Goal: Task Accomplishment & Management: Manage account settings

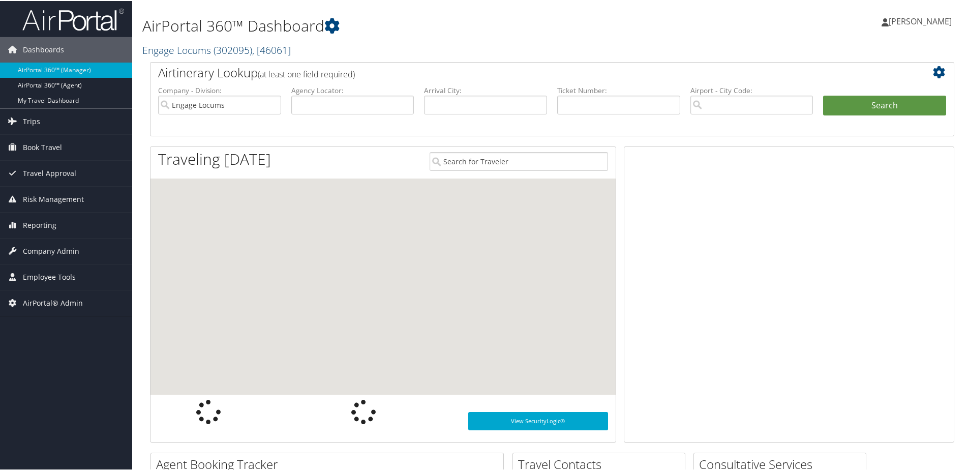
click at [158, 49] on link "Engage Locums ( 302095 ) , [ 46061 ]" at bounding box center [216, 49] width 149 height 14
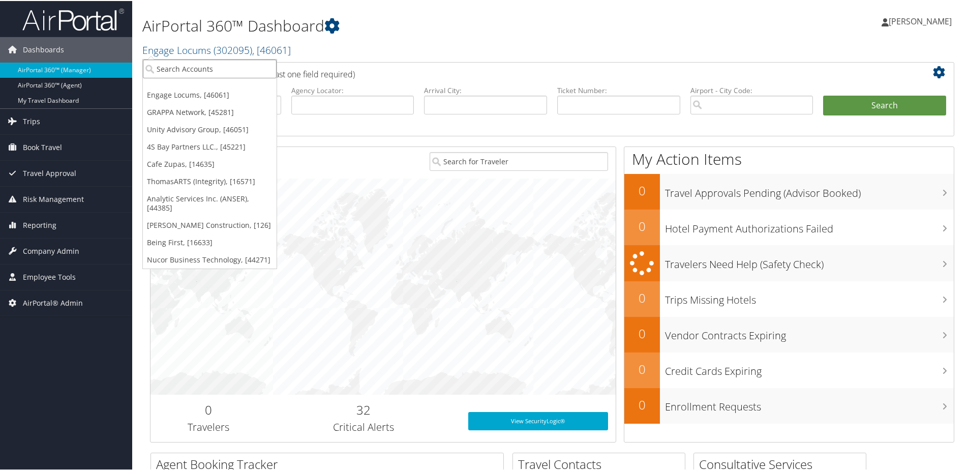
click at [160, 62] on input "search" at bounding box center [210, 67] width 134 height 19
type input "big west o"
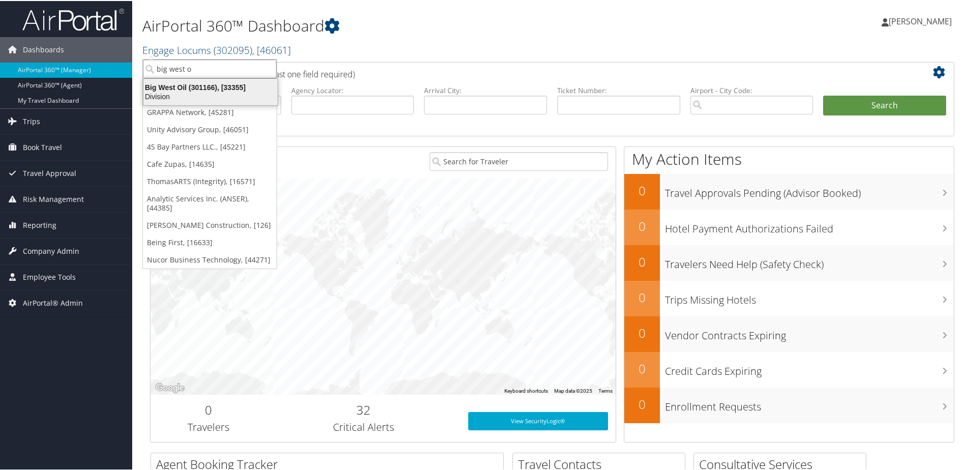
click at [158, 82] on div "Big West Oil (301166), [33355]" at bounding box center [210, 86] width 146 height 9
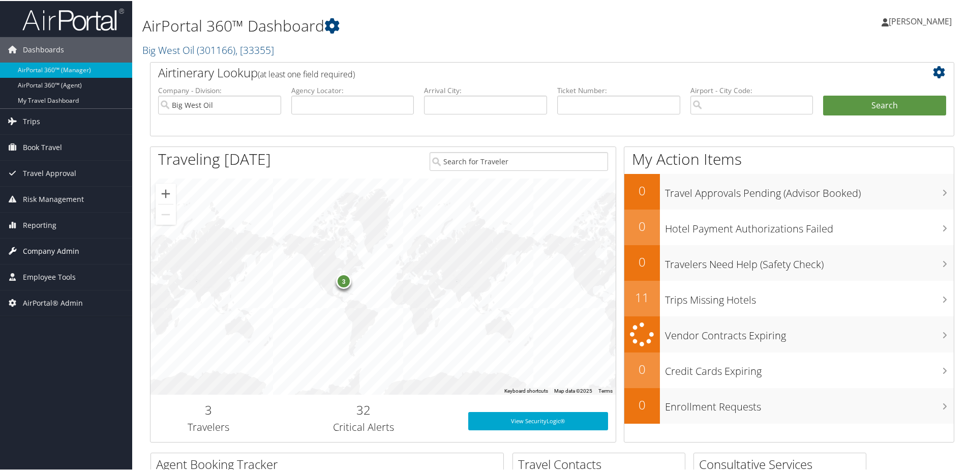
click at [61, 251] on span "Company Admin" at bounding box center [51, 250] width 56 height 25
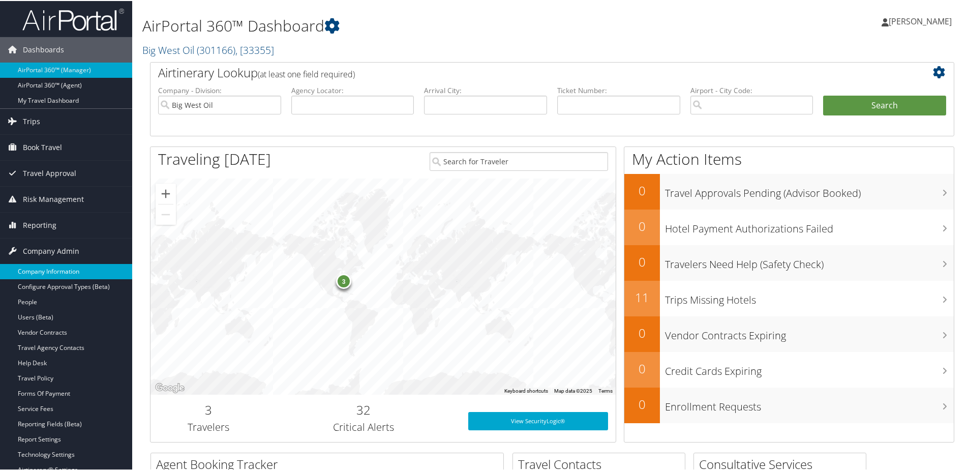
click at [52, 263] on link "Company Information" at bounding box center [66, 270] width 132 height 15
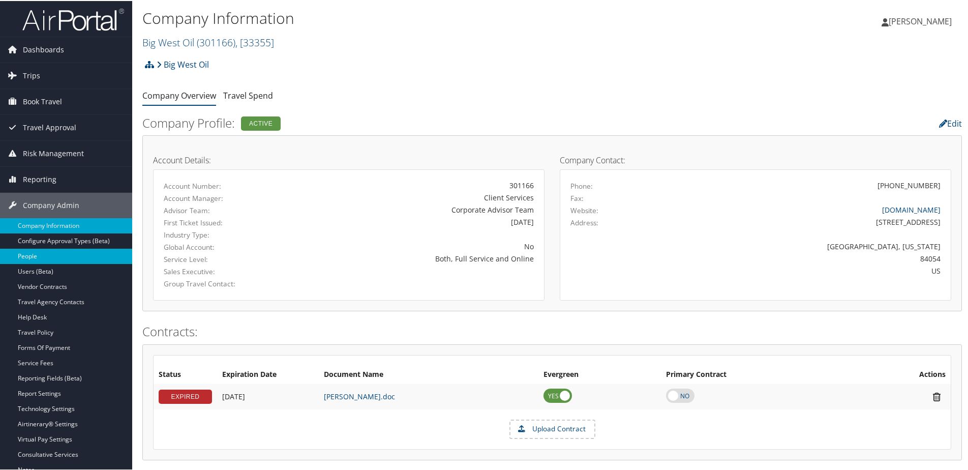
click at [37, 255] on link "People" at bounding box center [66, 255] width 132 height 15
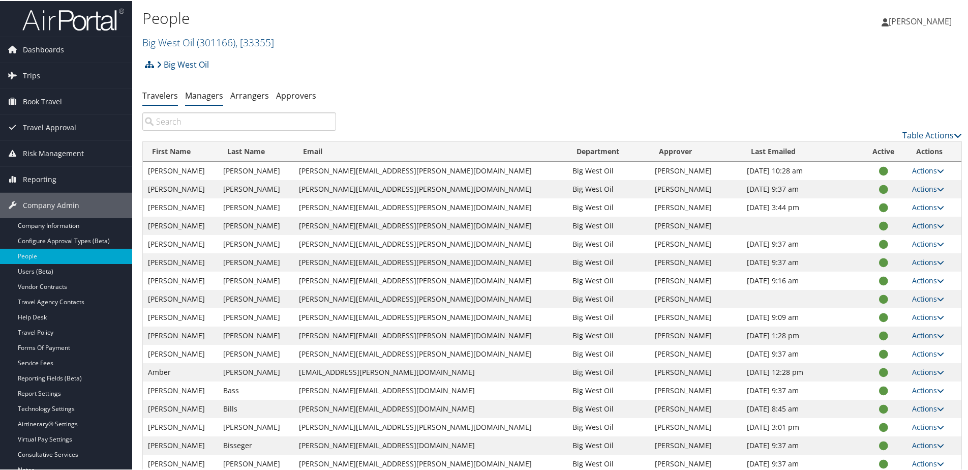
click at [194, 95] on link "Managers" at bounding box center [204, 94] width 38 height 11
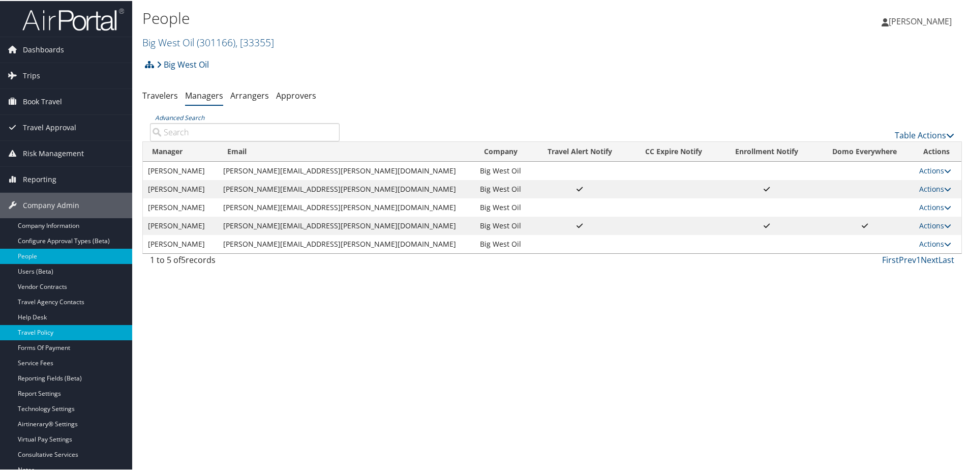
click at [37, 332] on link "Travel Policy" at bounding box center [66, 331] width 132 height 15
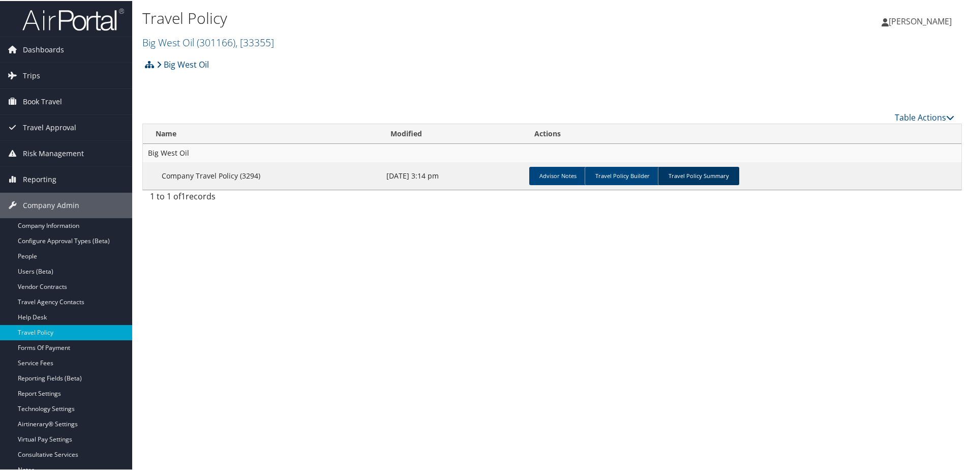
click at [699, 179] on link "Travel Policy Summary" at bounding box center [698, 175] width 81 height 18
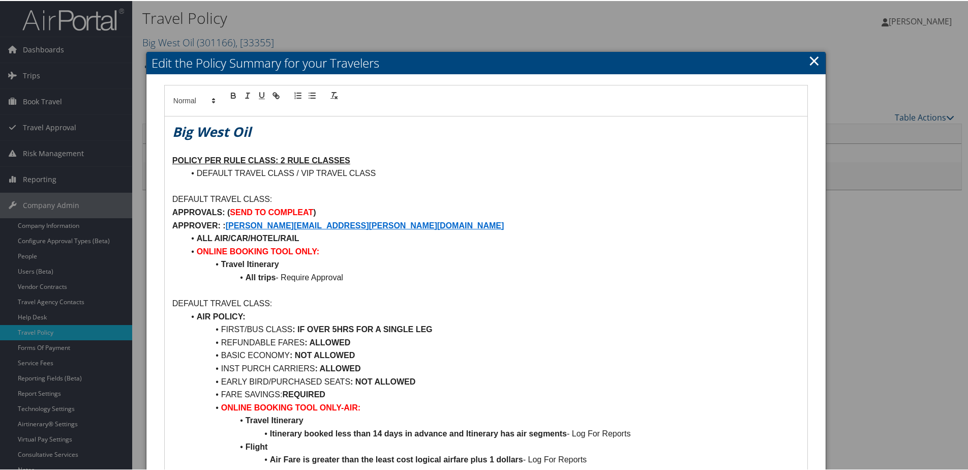
click at [809, 65] on link "×" at bounding box center [815, 59] width 12 height 20
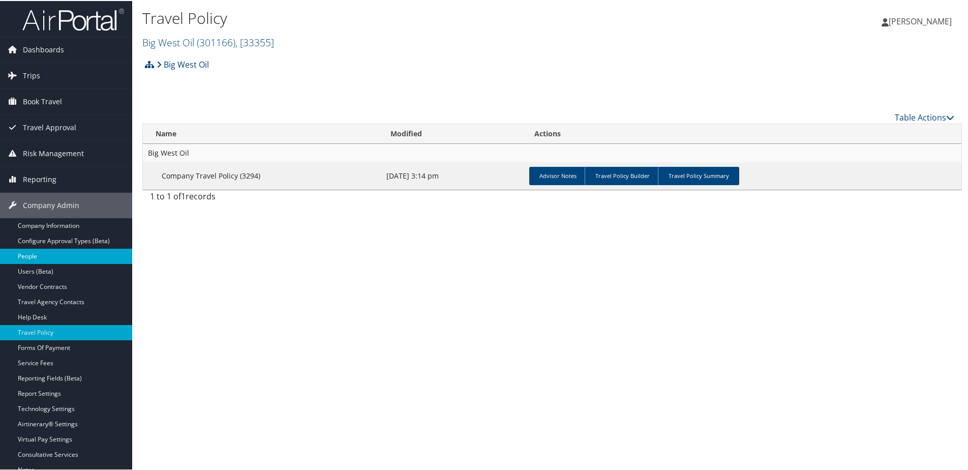
click at [31, 252] on link "People" at bounding box center [66, 255] width 132 height 15
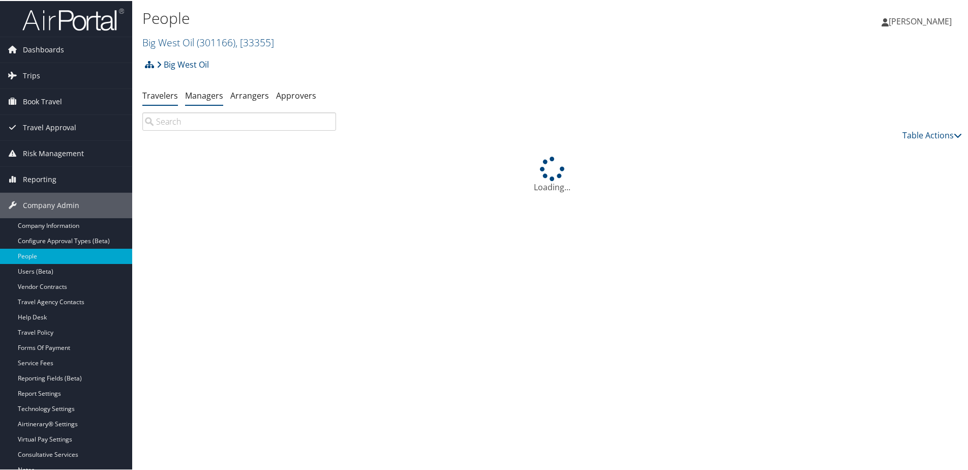
click at [194, 93] on link "Managers" at bounding box center [204, 94] width 38 height 11
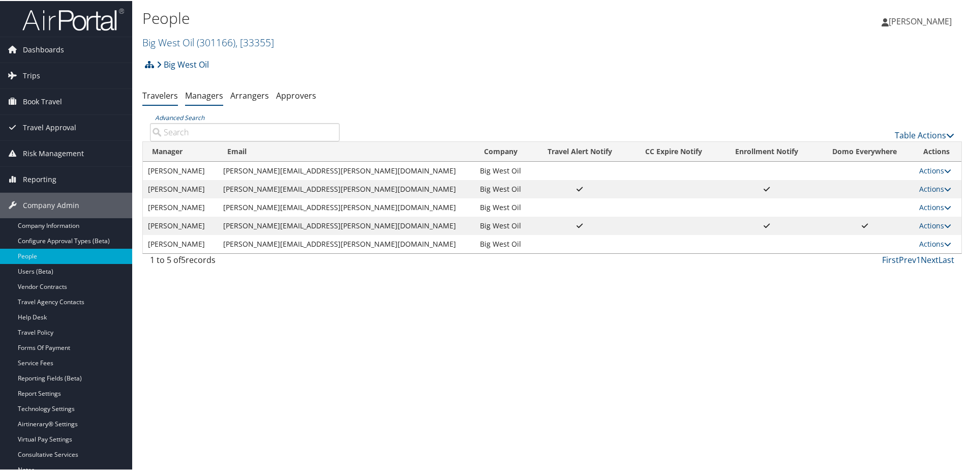
click at [170, 98] on link "Travelers" at bounding box center [160, 94] width 36 height 11
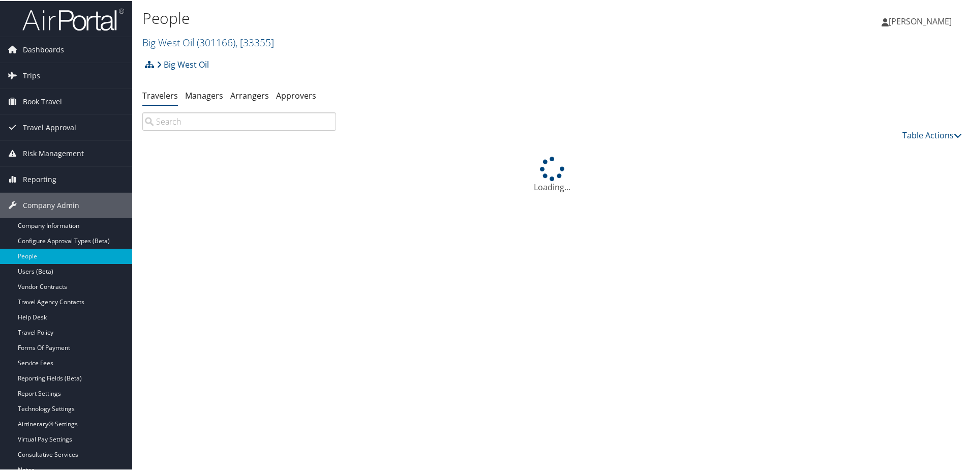
click at [180, 126] on input "search" at bounding box center [239, 120] width 194 height 18
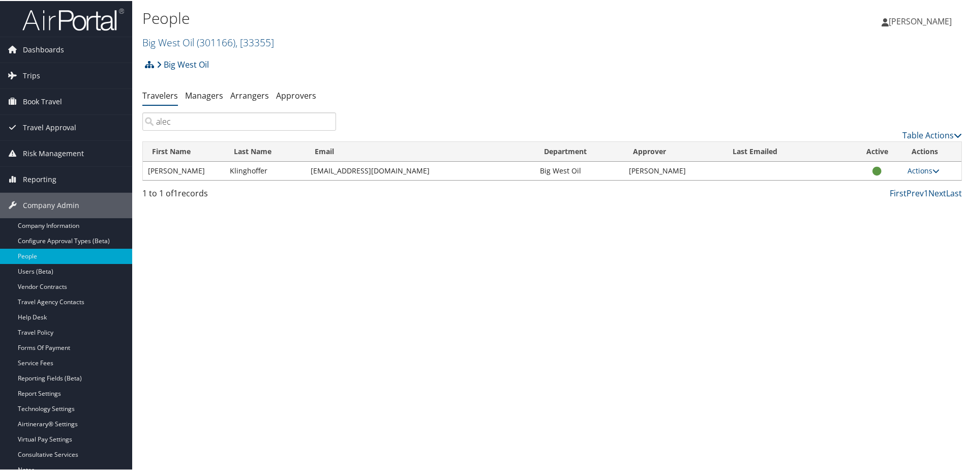
type input "alec"
drag, startPoint x: 299, startPoint y: 171, endPoint x: 421, endPoint y: 170, distance: 122.6
click at [421, 170] on tr "Alec Klinghoffer alec.klinghoffer@bigwestoil.com Big West Oil Michael Swanson A…" at bounding box center [552, 170] width 819 height 18
copy tr "[EMAIL_ADDRESS][DOMAIN_NAME]"
click at [198, 93] on link "Managers" at bounding box center [204, 94] width 38 height 11
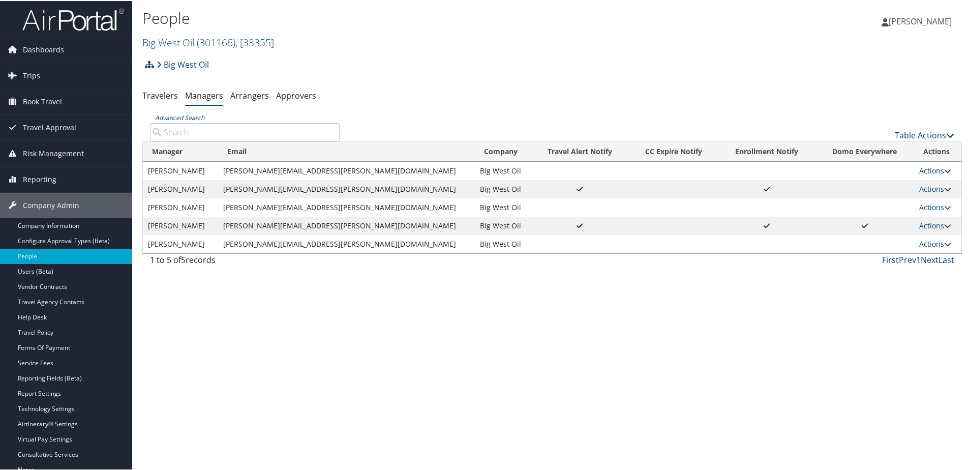
click at [914, 132] on link "Table Actions" at bounding box center [925, 134] width 60 height 11
click at [834, 145] on link "Add New Travel Manager" at bounding box center [891, 149] width 134 height 17
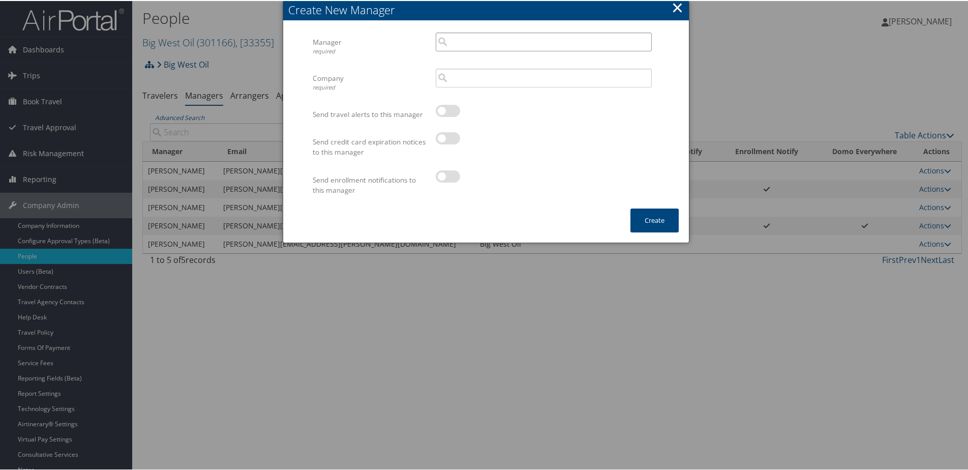
paste input "[EMAIL_ADDRESS][DOMAIN_NAME]"
type input "alec.klinghoffer@bigwestoil.com"
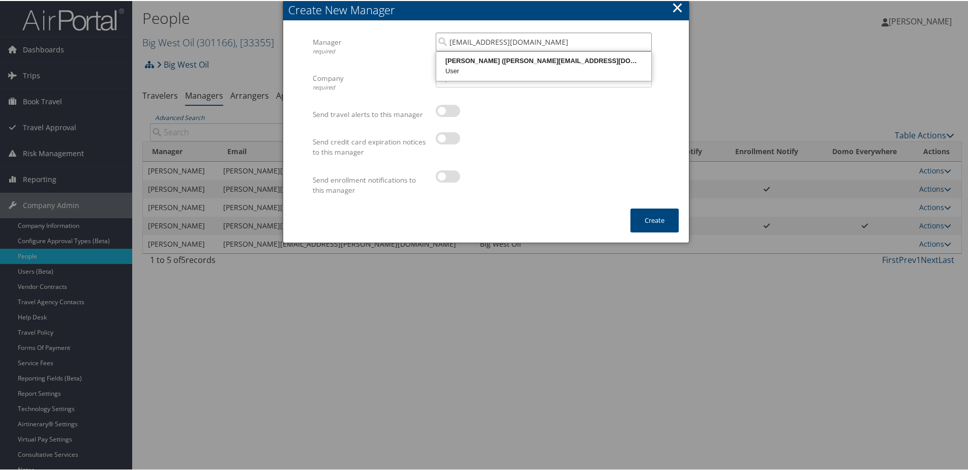
click at [461, 47] on input "alec.klinghoffer@bigwestoil.com" at bounding box center [544, 41] width 216 height 19
click at [460, 61] on div "Alec Klinghoffer (alec.klinghoffer@bigwestoil.com)" at bounding box center [544, 60] width 212 height 10
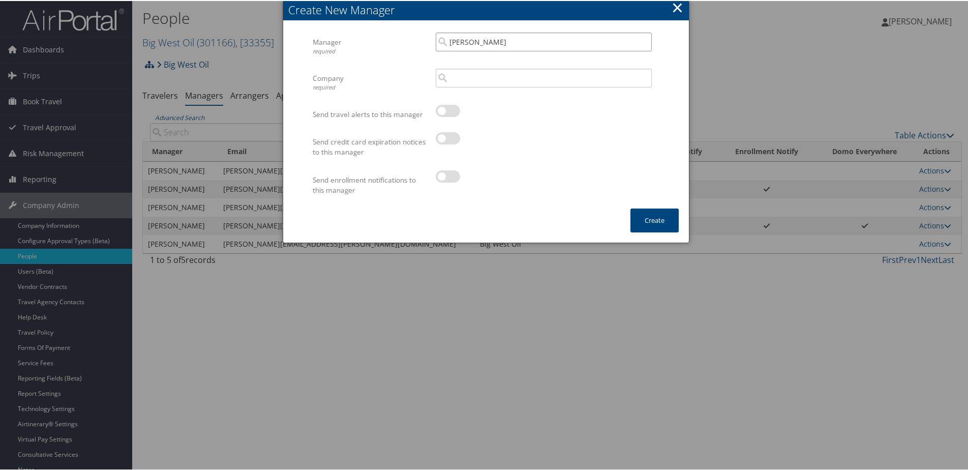
type input "Alec Klinghoffer"
click at [460, 77] on input "search" at bounding box center [544, 77] width 216 height 19
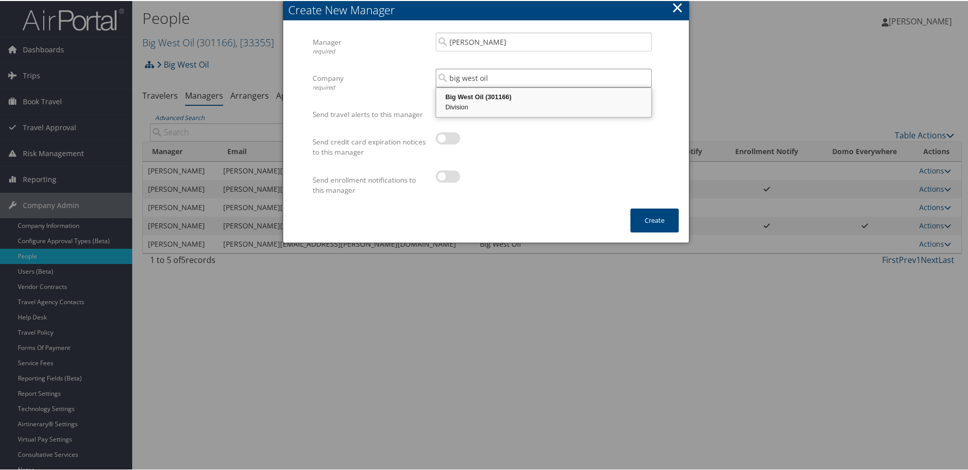
click at [469, 91] on div "Big West Oil (301166) Division" at bounding box center [544, 101] width 212 height 26
type input "Big West Oil"
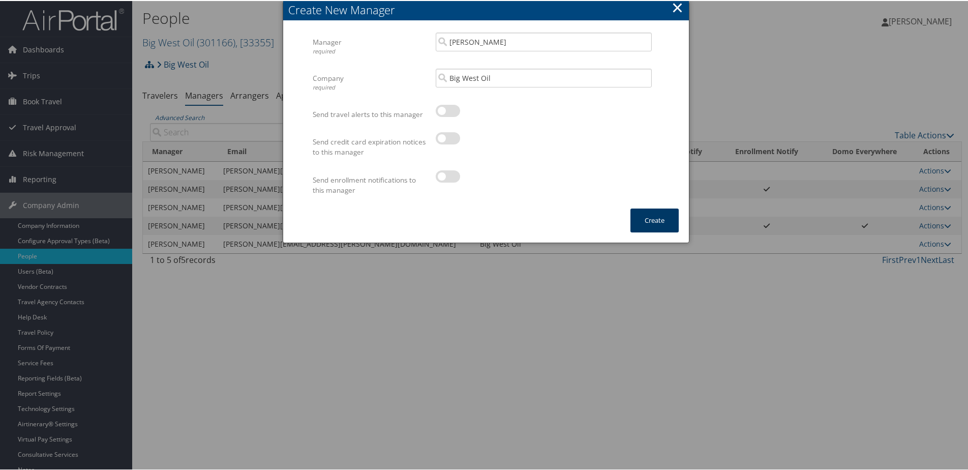
click at [634, 212] on button "Create" at bounding box center [655, 220] width 48 height 24
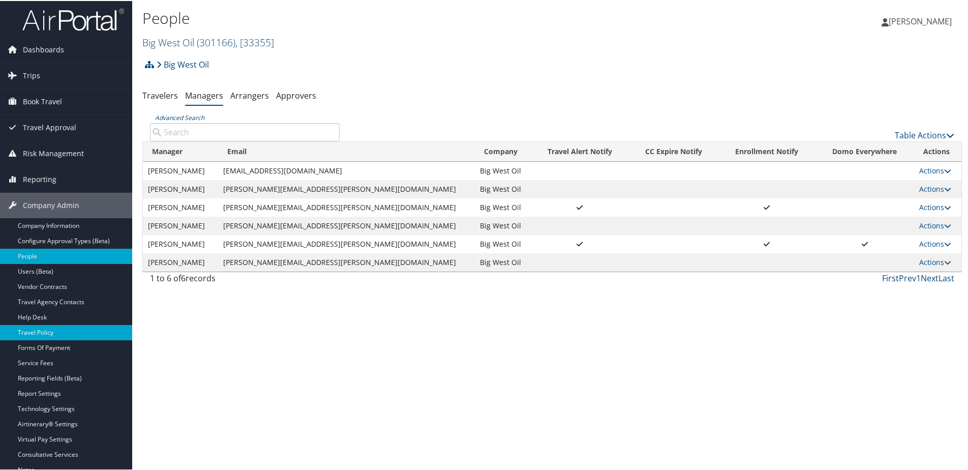
click at [29, 329] on link "Travel Policy" at bounding box center [66, 331] width 132 height 15
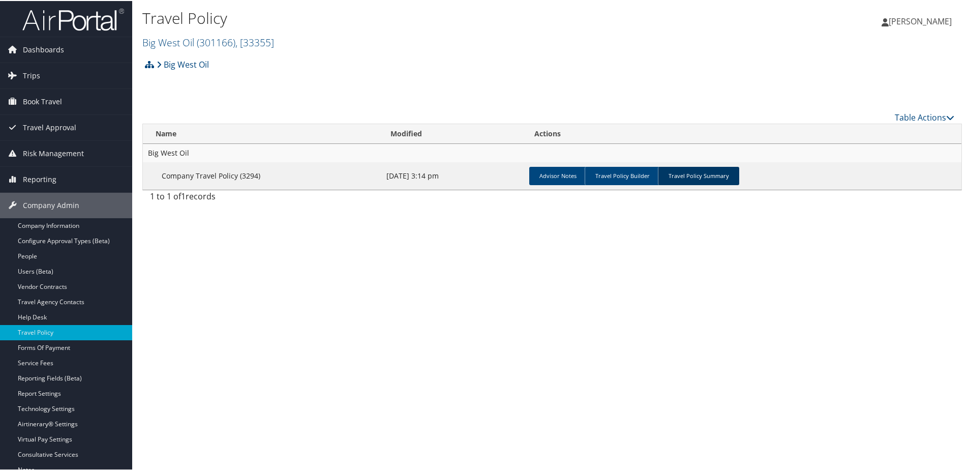
click at [667, 174] on link "Travel Policy Summary" at bounding box center [698, 175] width 81 height 18
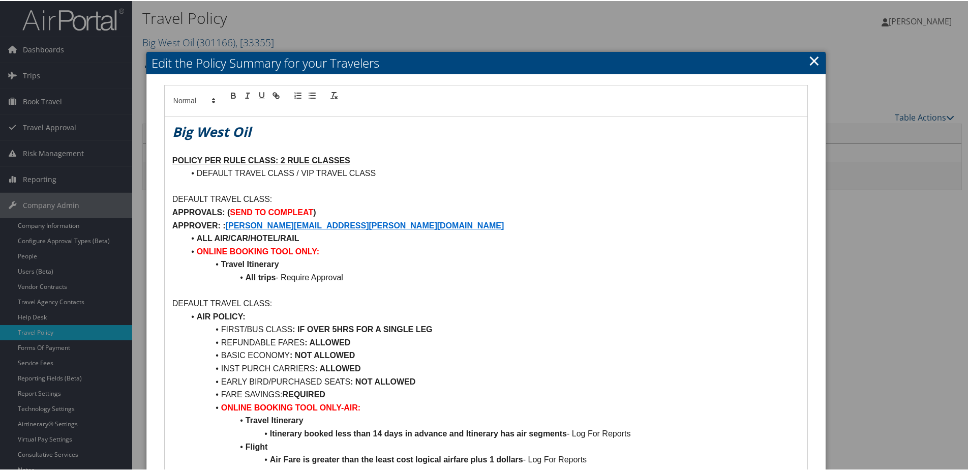
click at [811, 58] on link "×" at bounding box center [815, 59] width 12 height 20
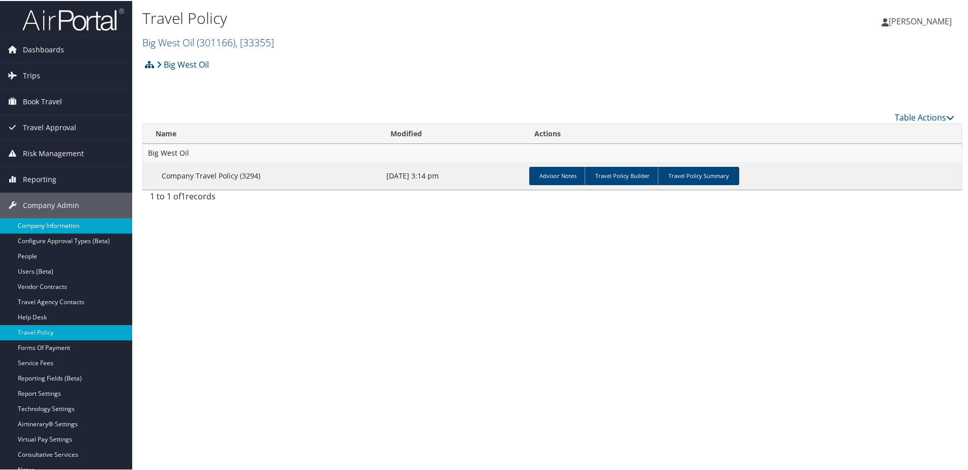
click at [43, 223] on link "Company Information" at bounding box center [66, 224] width 132 height 15
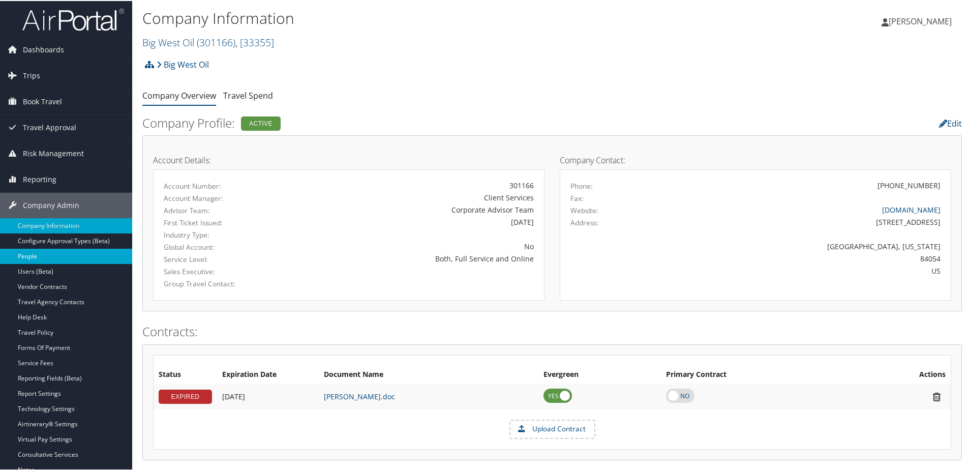
click at [23, 254] on link "People" at bounding box center [66, 255] width 132 height 15
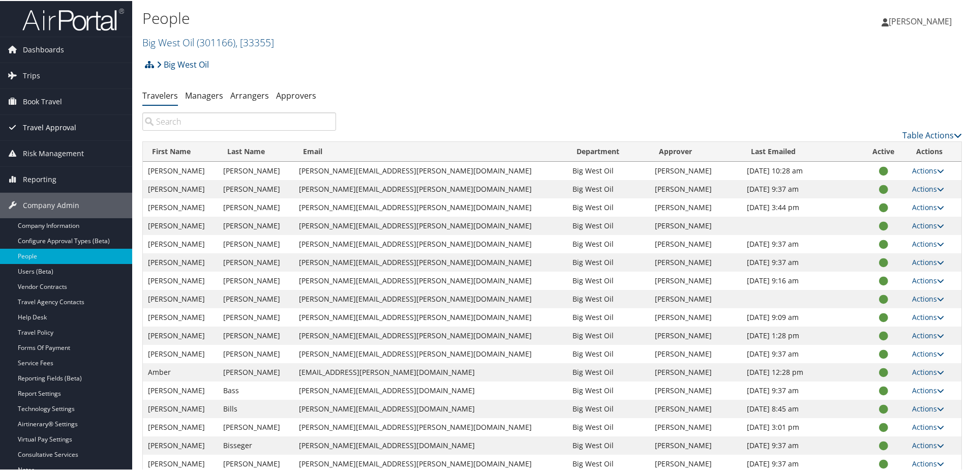
click at [48, 125] on span "Travel Approval" at bounding box center [49, 126] width 53 height 25
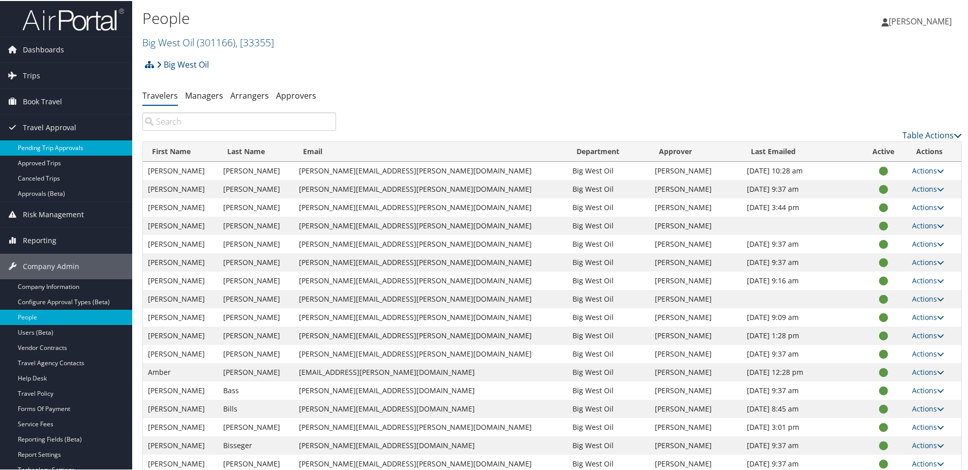
click at [48, 148] on link "Pending Trip Approvals" at bounding box center [66, 146] width 132 height 15
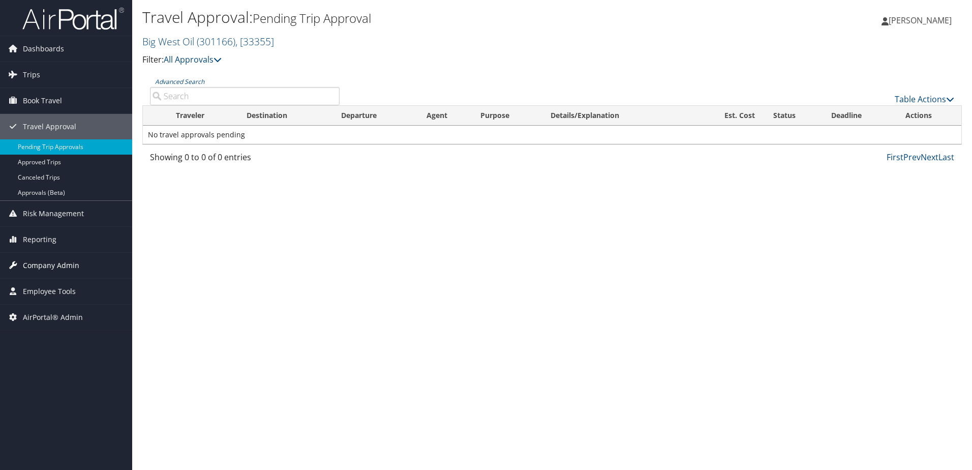
click at [43, 268] on span "Company Admin" at bounding box center [51, 265] width 56 height 25
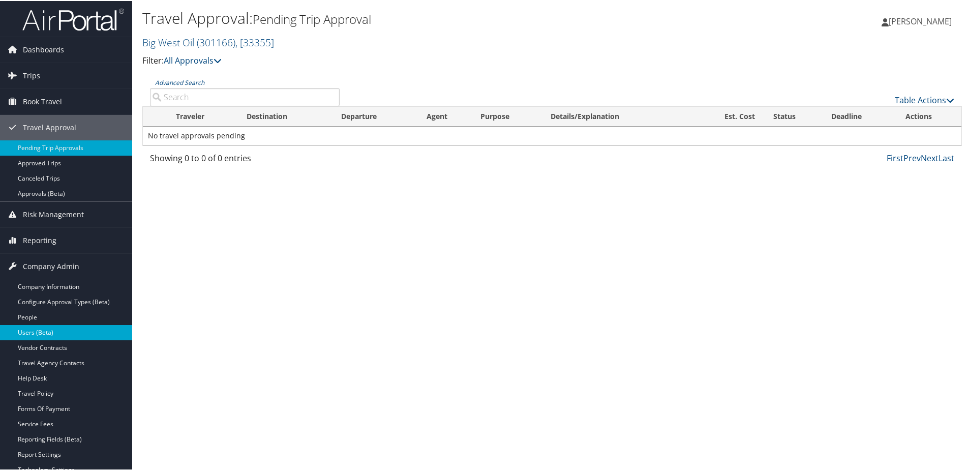
click at [26, 330] on link "Users (Beta)" at bounding box center [66, 331] width 132 height 15
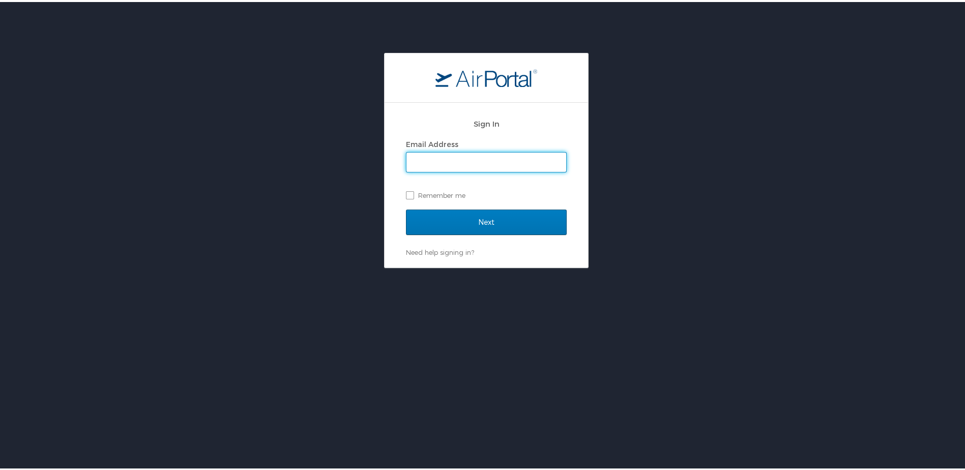
click at [461, 161] on input "Email Address" at bounding box center [486, 160] width 160 height 19
type input "[PERSON_NAME][EMAIL_ADDRESS][PERSON_NAME][DOMAIN_NAME]"
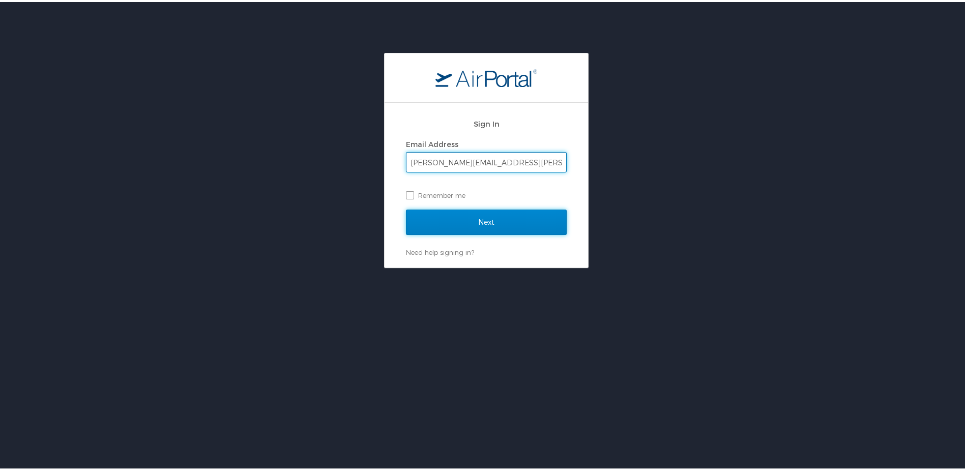
click at [457, 223] on input "Next" at bounding box center [486, 220] width 161 height 25
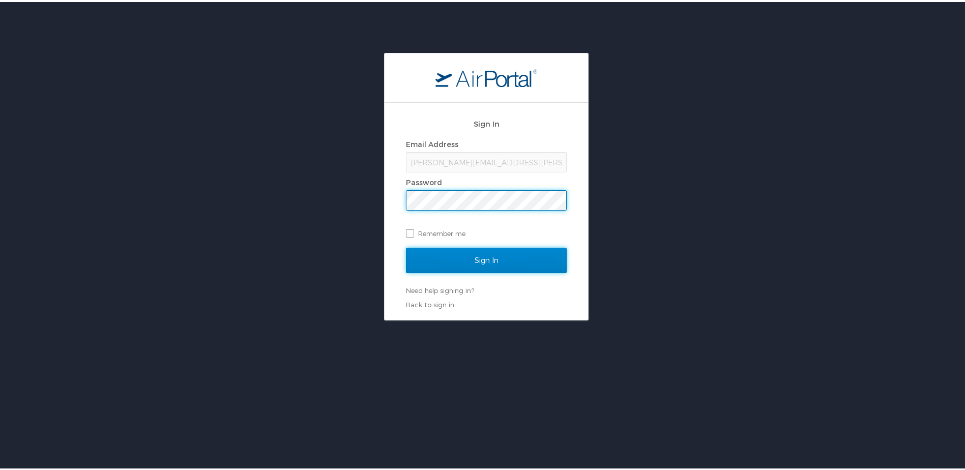
click at [461, 254] on input "Sign In" at bounding box center [486, 258] width 161 height 25
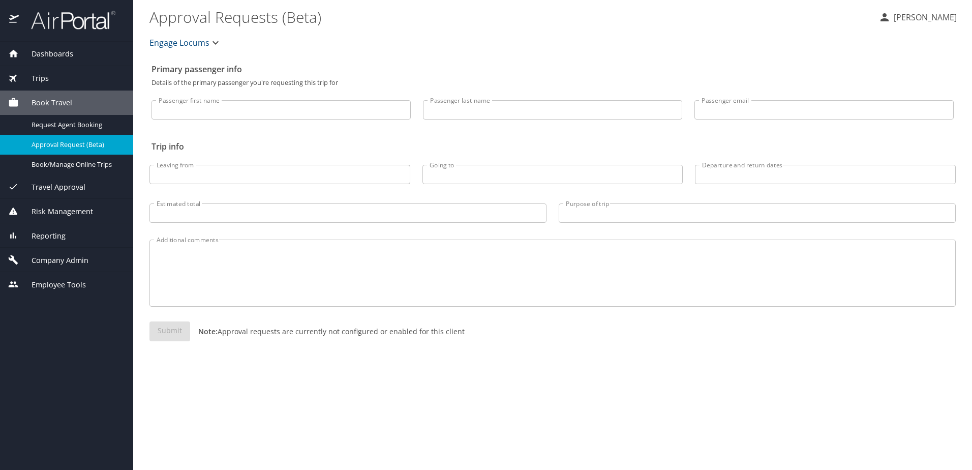
click at [50, 258] on span "Company Admin" at bounding box center [54, 260] width 70 height 11
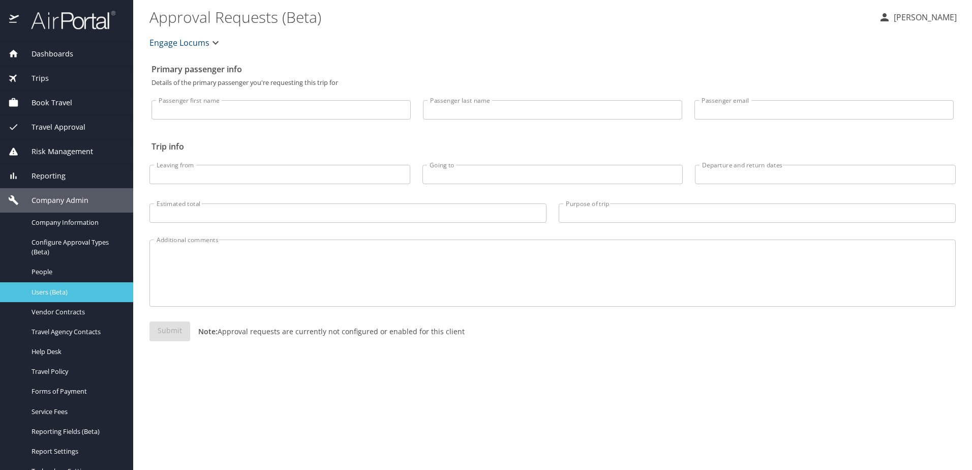
click at [43, 291] on span "Users (Beta)" at bounding box center [77, 292] width 90 height 10
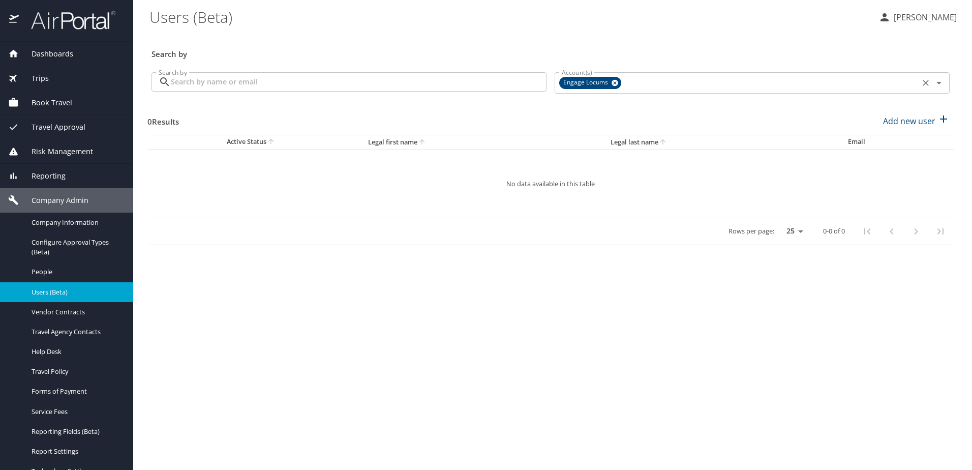
click at [613, 81] on icon at bounding box center [615, 83] width 7 height 7
click at [610, 85] on input "Account(s)" at bounding box center [737, 81] width 359 height 13
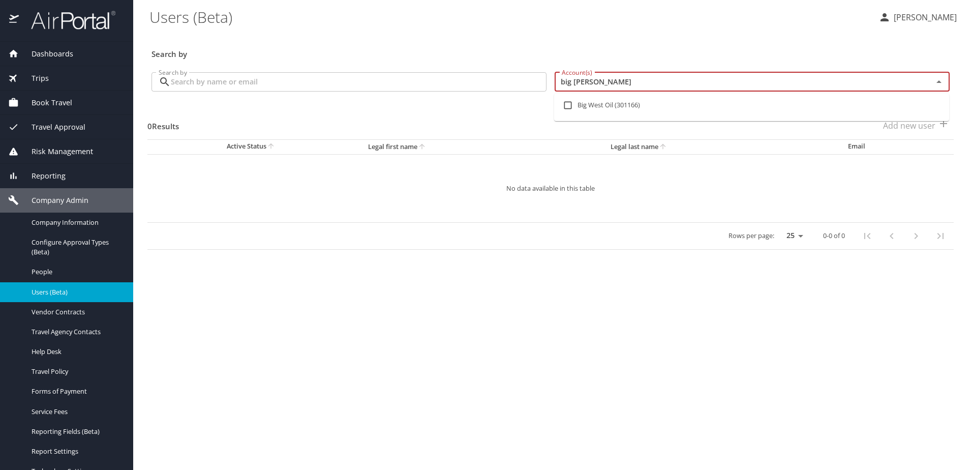
type input "big west"
click at [568, 102] on input "checkbox" at bounding box center [567, 105] width 19 height 19
checkbox input "true"
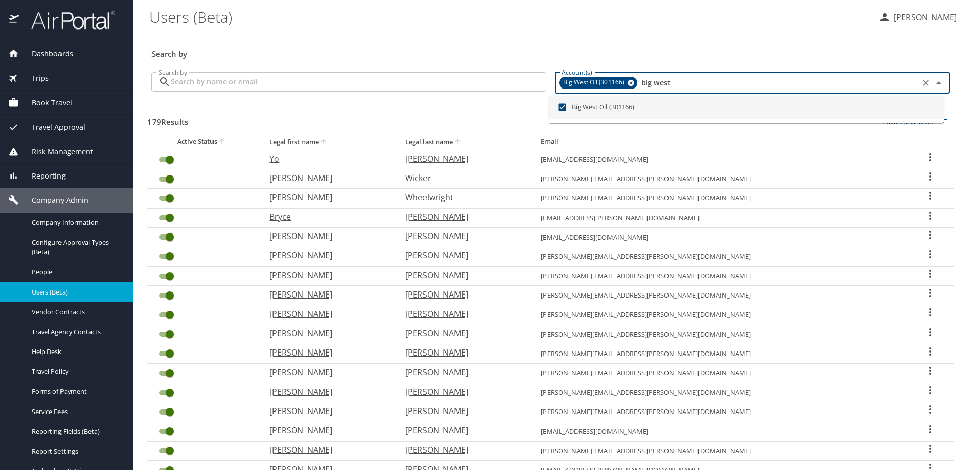
type input "big west"
click at [341, 84] on input "Search by" at bounding box center [359, 81] width 376 height 19
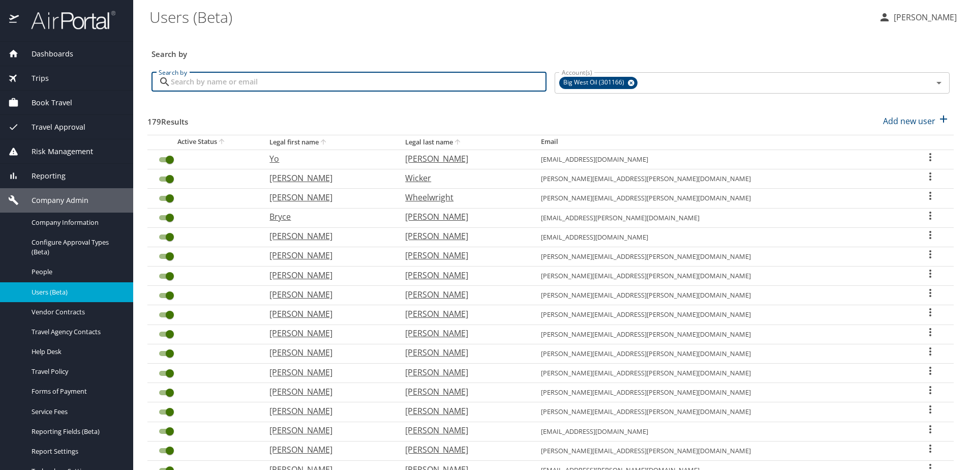
type input "h"
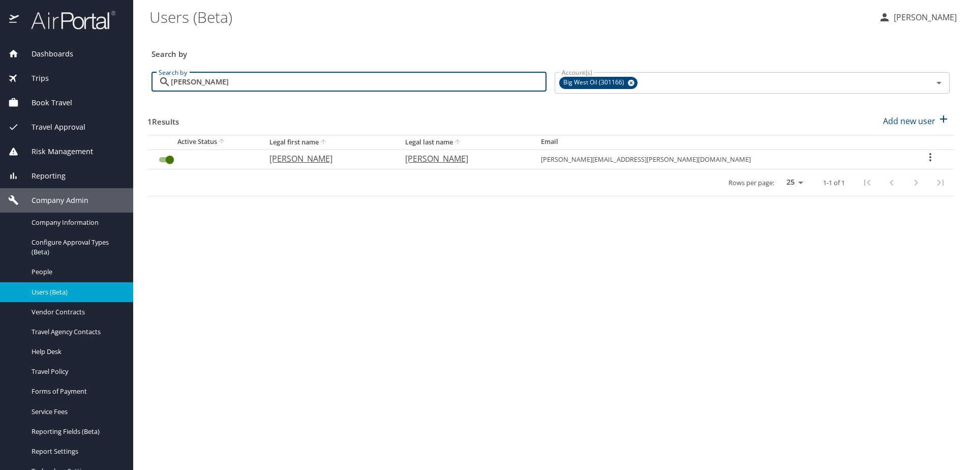
type input "[PERSON_NAME]"
click at [930, 161] on icon "User Search Table" at bounding box center [931, 157] width 2 height 8
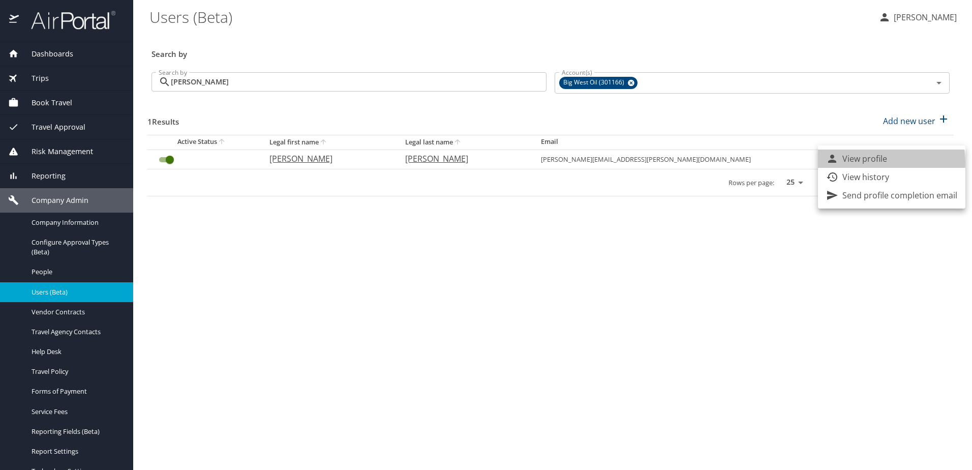
click at [868, 163] on p "View profile" at bounding box center [865, 159] width 45 height 12
select select "US"
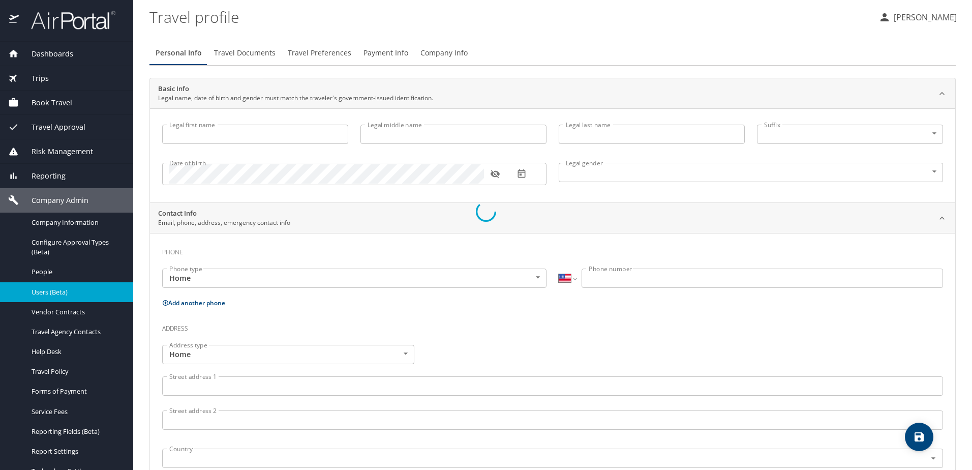
type input "[PERSON_NAME]"
type input "[DEMOGRAPHIC_DATA]"
type input "[PERSON_NAME]"
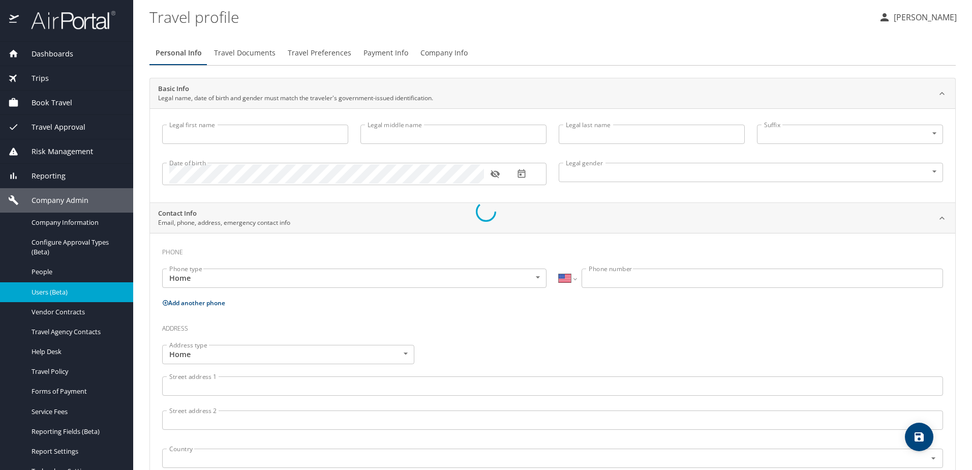
type input "[PHONE_NUMBER]"
select select "US"
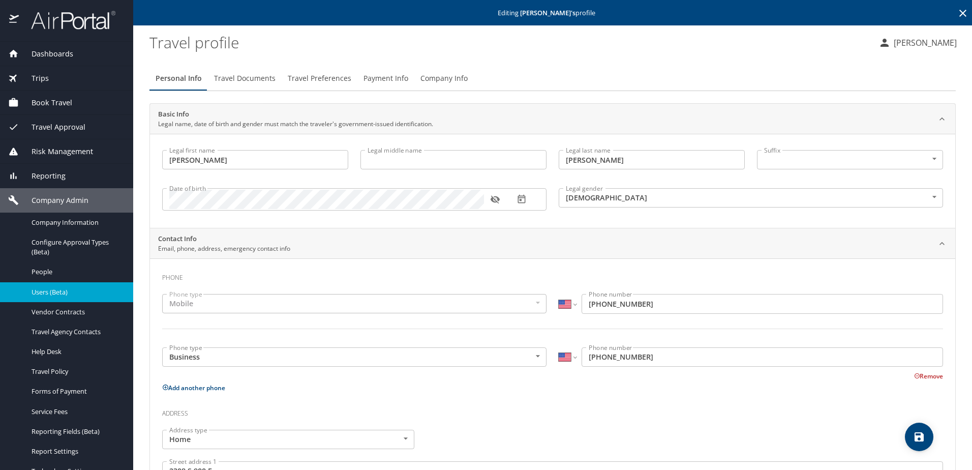
click at [473, 76] on div "Personal Info Travel Documents Travel Preferences Payment Info Company Info" at bounding box center [553, 78] width 807 height 24
click at [445, 81] on span "Company Info" at bounding box center [444, 78] width 47 height 13
